Goal: Information Seeking & Learning: Learn about a topic

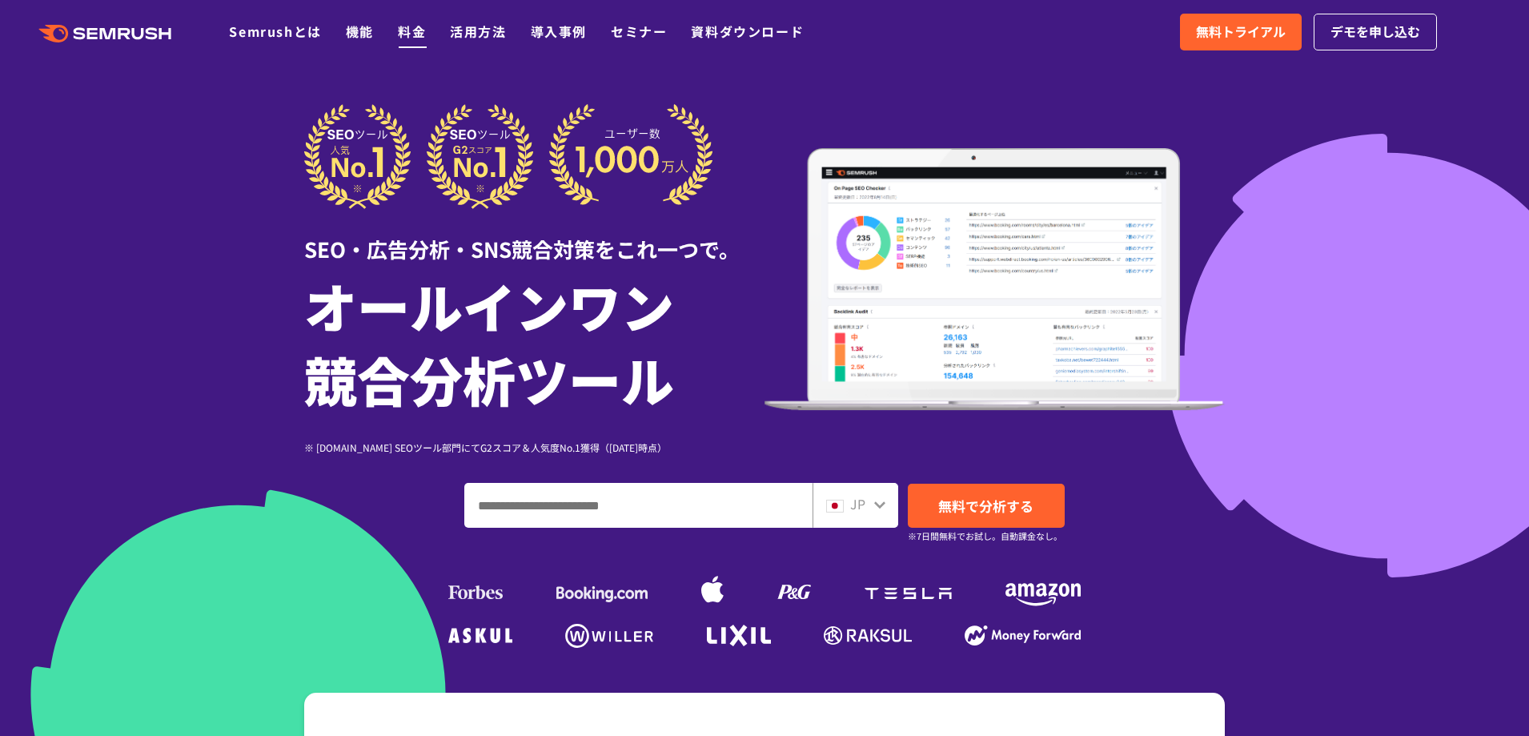
click at [416, 39] on link "料金" at bounding box center [412, 31] width 28 height 19
click at [420, 41] on li "料金" at bounding box center [412, 32] width 28 height 21
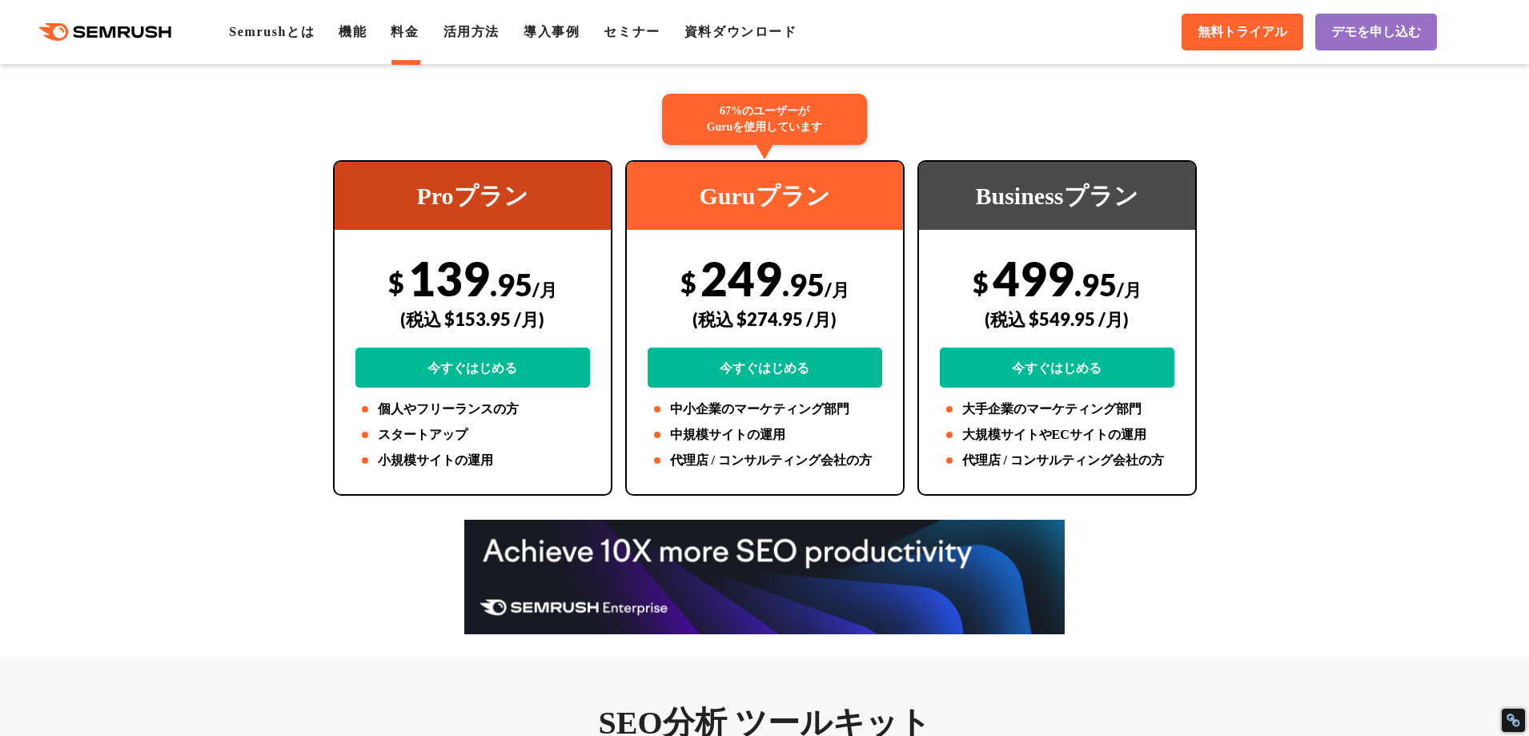
scroll to position [328, 0]
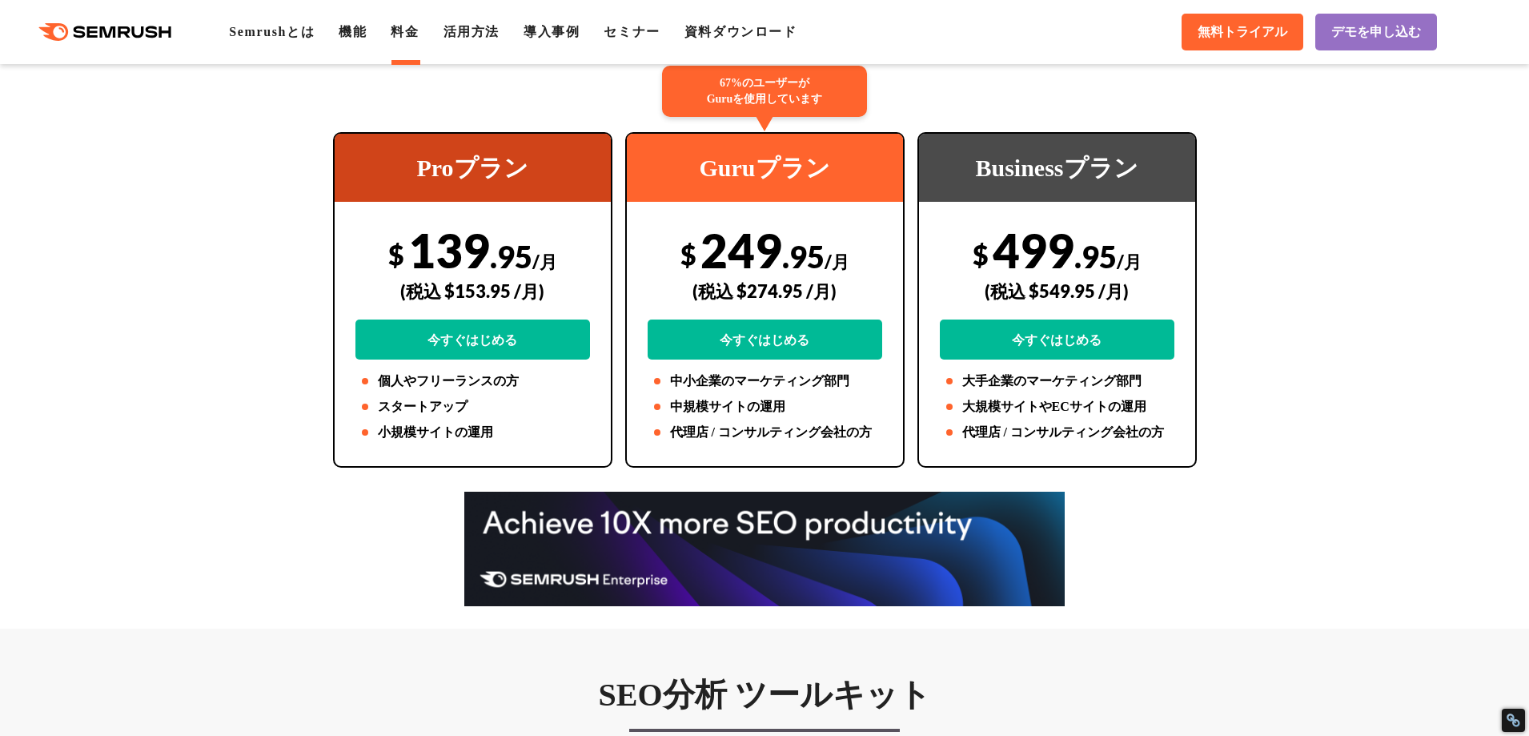
click at [773, 274] on div "(税込 $274.95 /月)" at bounding box center [765, 291] width 235 height 57
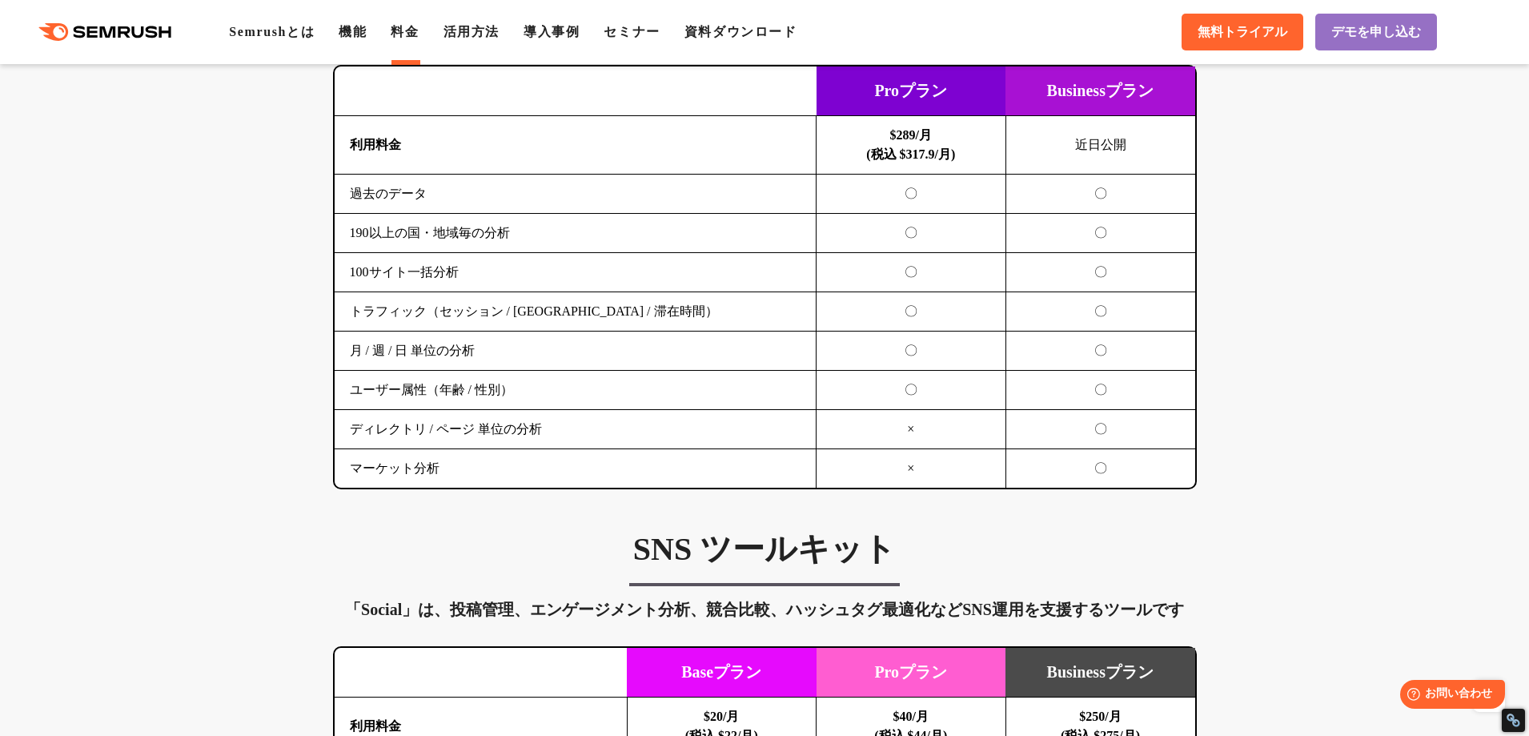
scroll to position [2950, 0]
